Goal: Find specific page/section: Find specific page/section

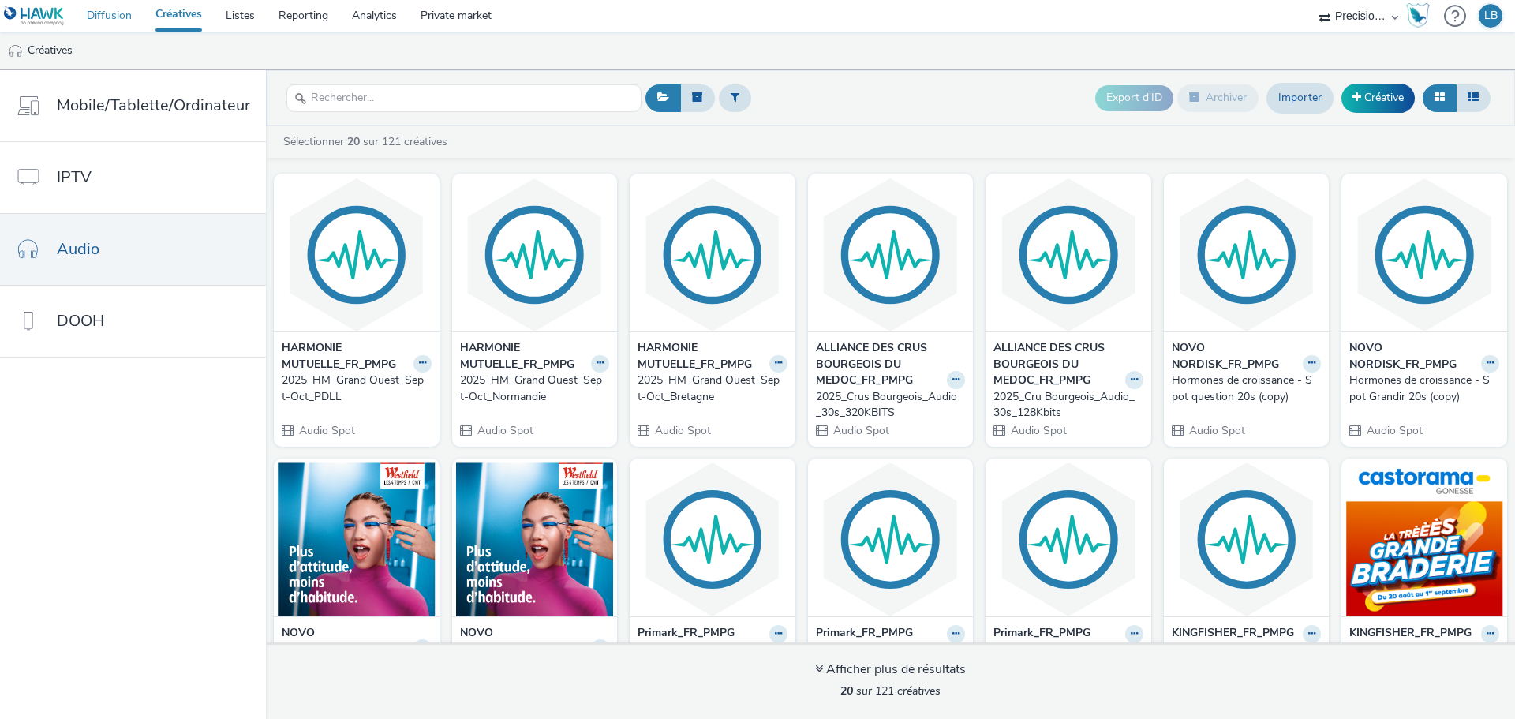
click at [116, 20] on link "Diffusion" at bounding box center [109, 16] width 69 height 32
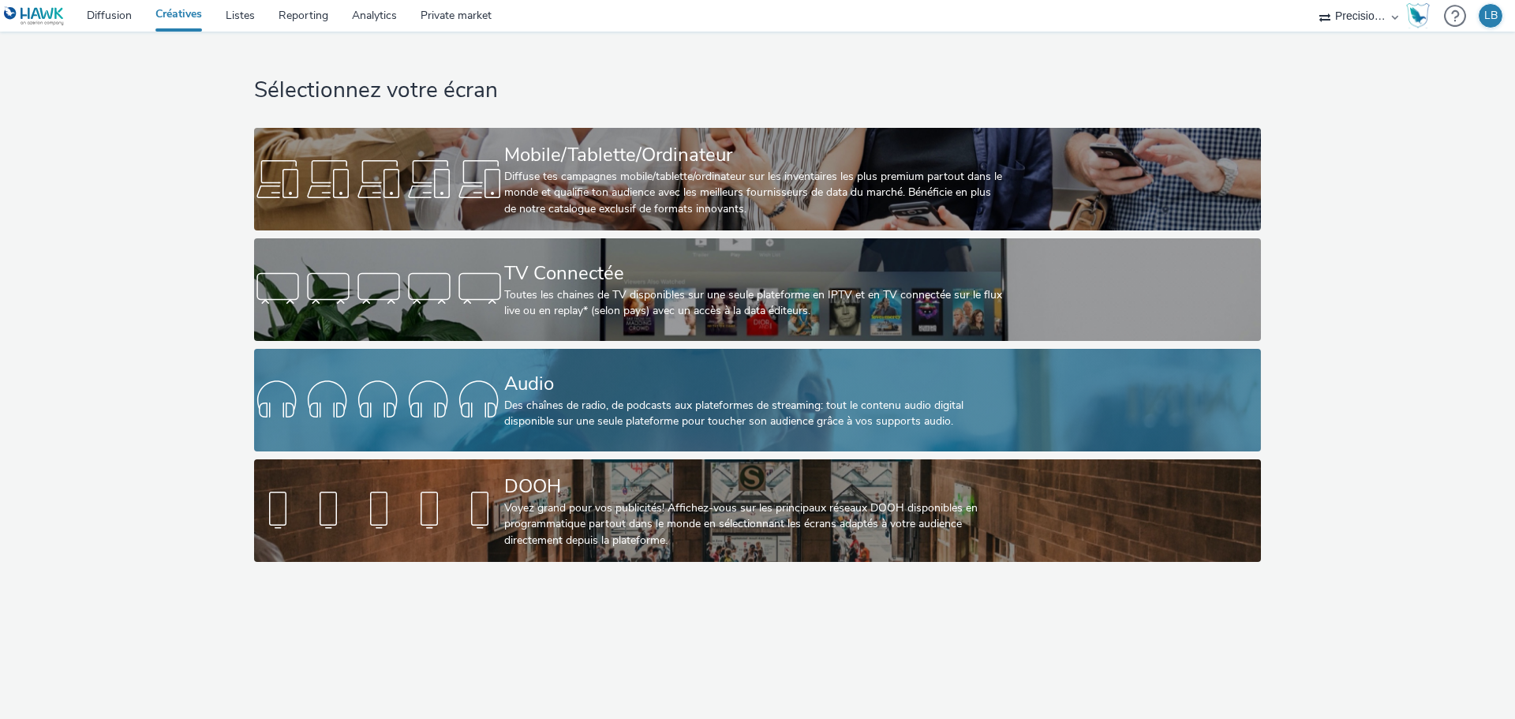
click at [558, 406] on div "Des chaînes de radio, de podcasts aux plateformes de streaming: tout le contenu…" at bounding box center [754, 414] width 500 height 32
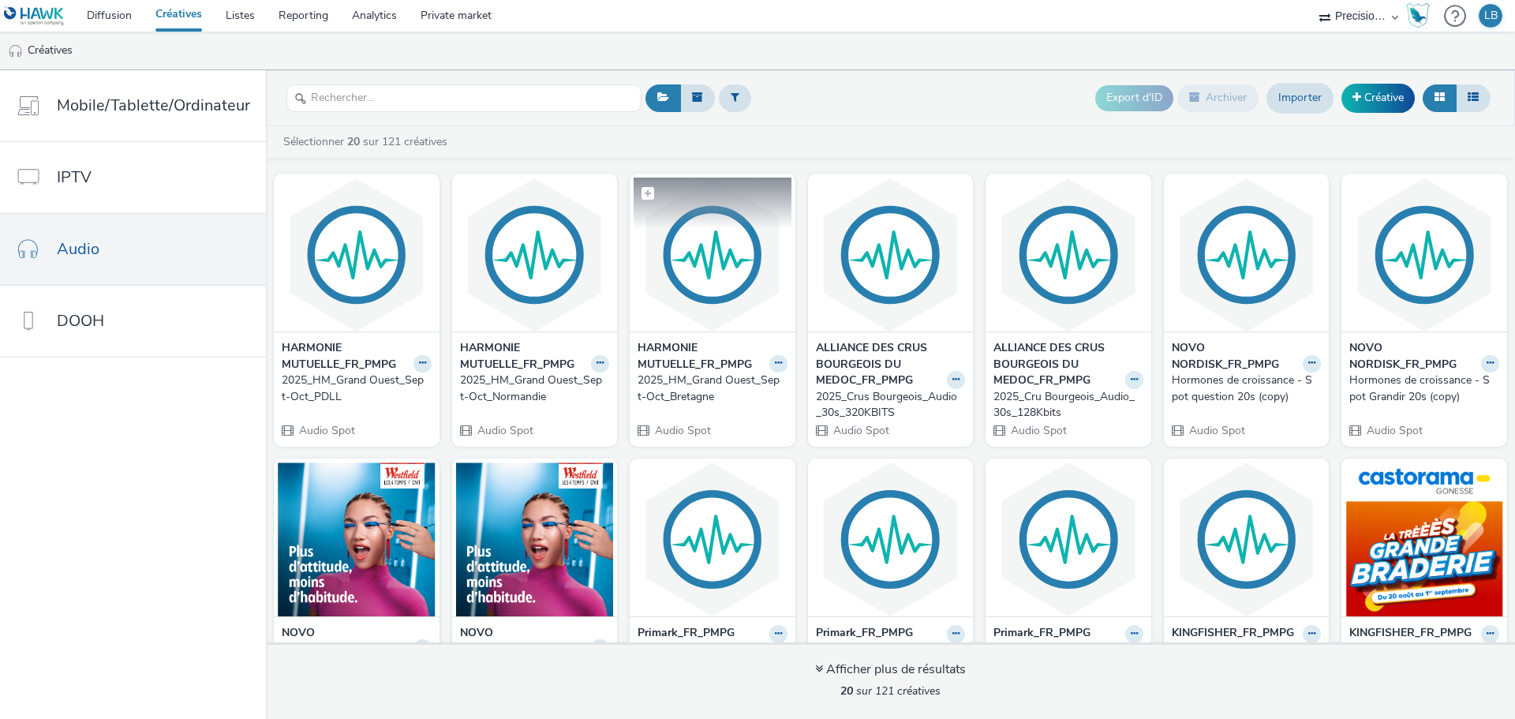
click at [699, 246] on img at bounding box center [713, 255] width 158 height 154
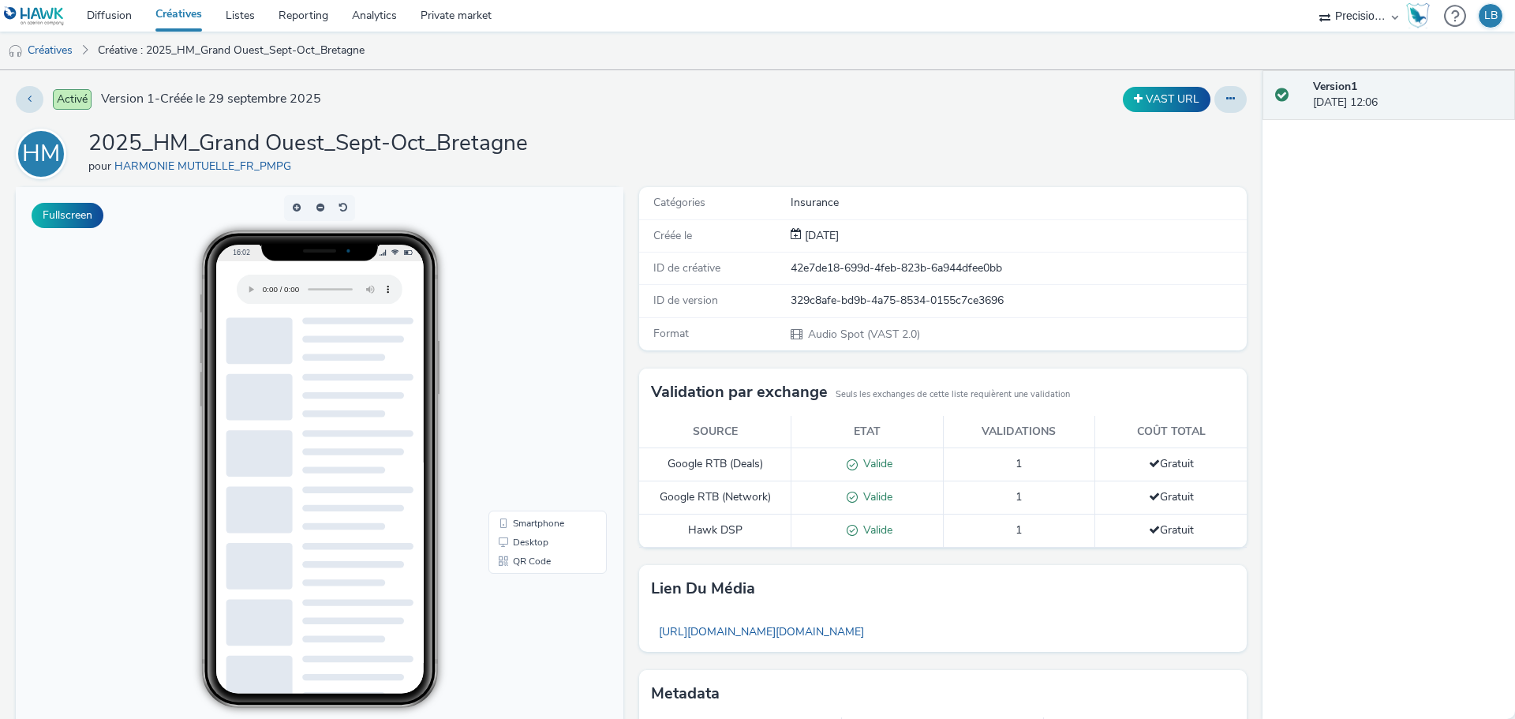
click at [49, 93] on div "Activé Version 1 - Créée le [DATE]" at bounding box center [385, 99] width 739 height 27
click at [34, 97] on button at bounding box center [30, 99] width 28 height 27
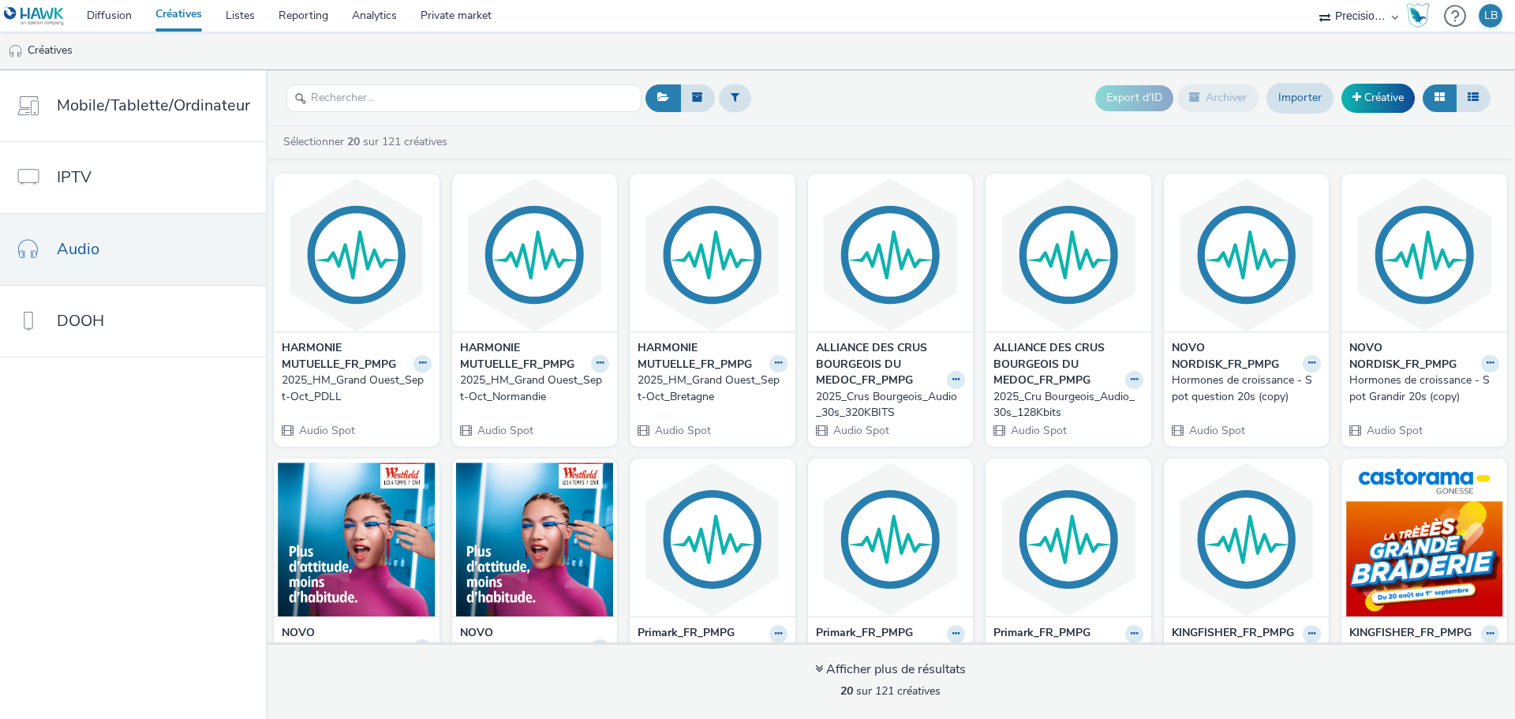
click at [129, 466] on nav "Mobile/Tablette/Ordinateur IPTV Audio DOOH" at bounding box center [133, 394] width 266 height 649
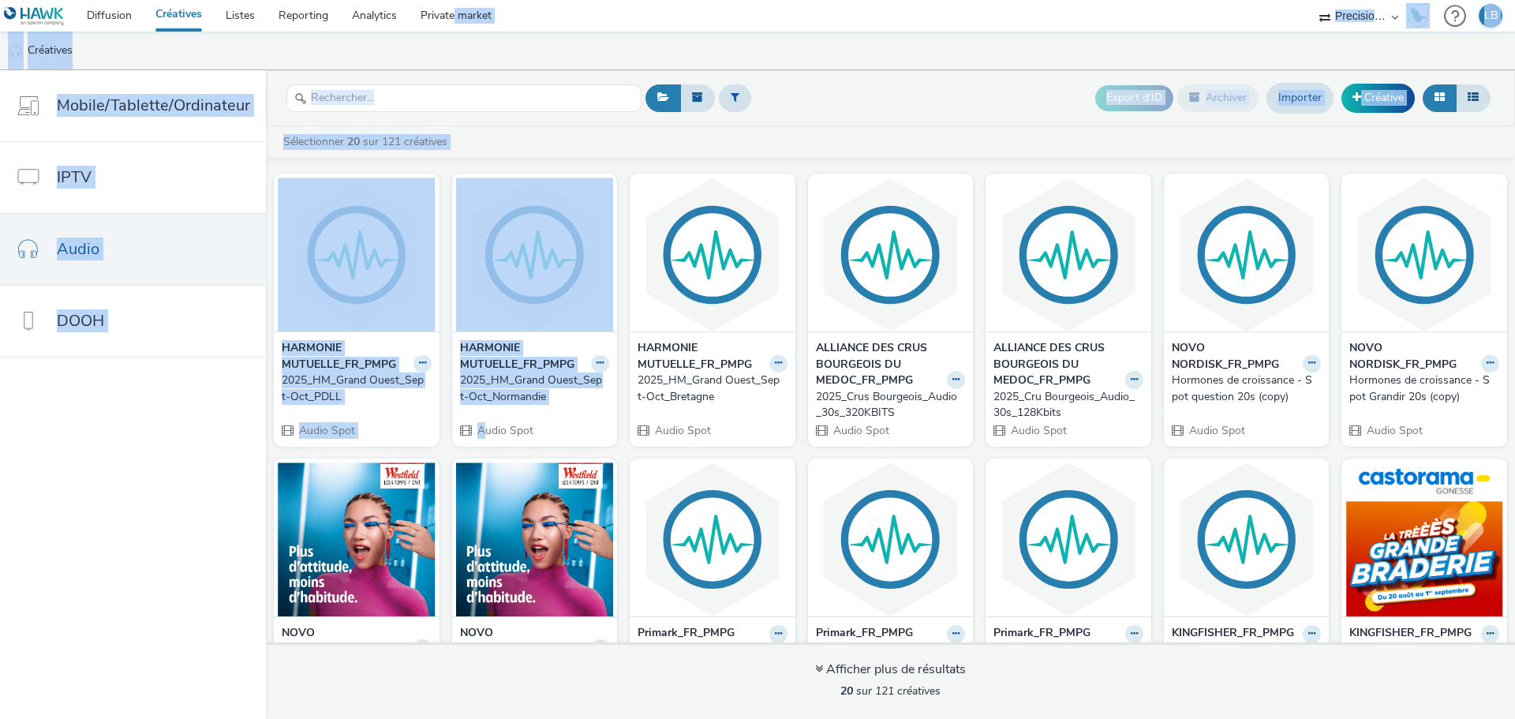
drag, startPoint x: 479, startPoint y: 439, endPoint x: 453, endPoint y: -28, distance: 467.2
click at [453, 0] on html "Diffusion Créatives Listes Reporting Analytics Private market Precision Guarant…" at bounding box center [757, 359] width 1515 height 719
click at [114, 9] on link "Diffusion" at bounding box center [109, 16] width 69 height 32
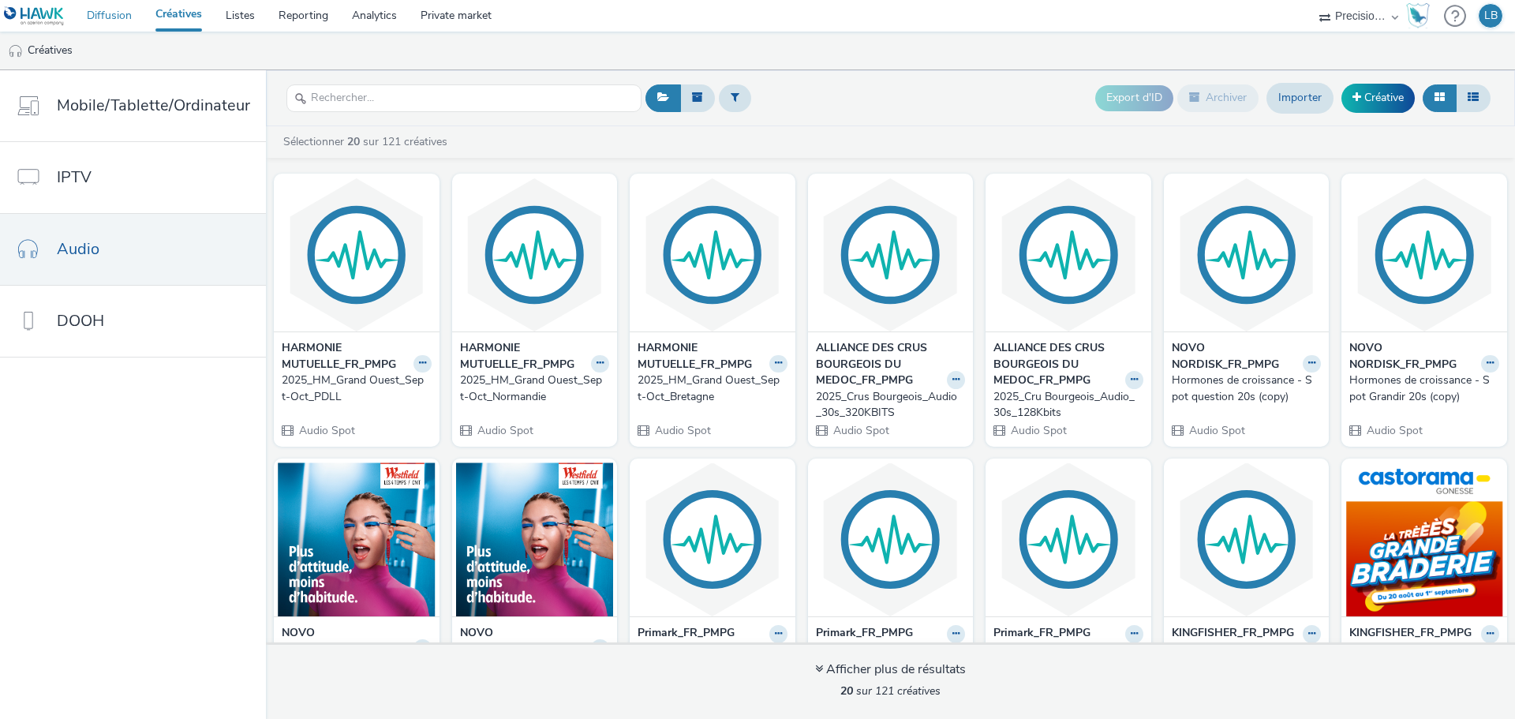
click at [95, 16] on link "Diffusion" at bounding box center [109, 16] width 69 height 32
